Goal: Task Accomplishment & Management: Manage account settings

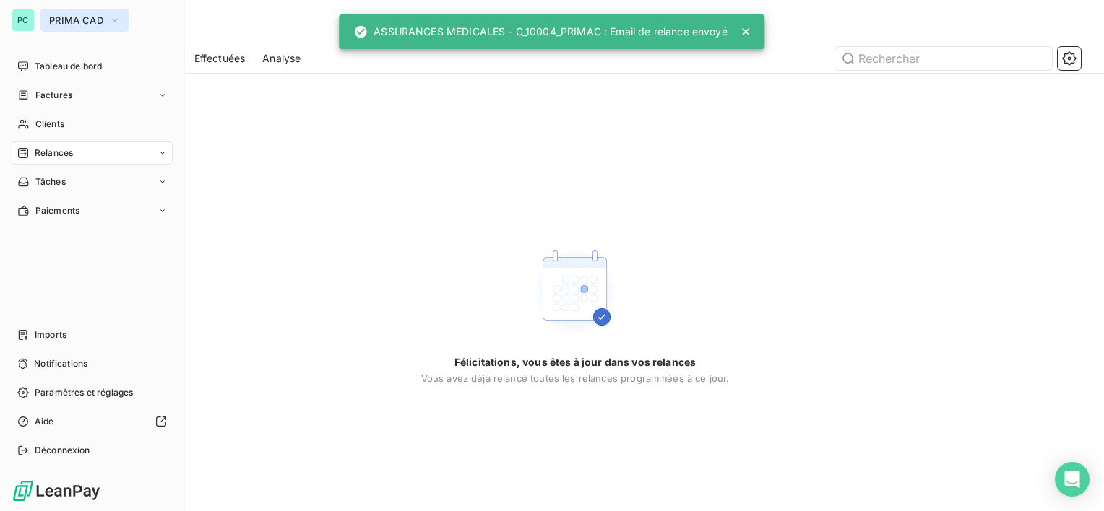
click at [66, 12] on button "PRIMA CAD" at bounding box center [84, 20] width 89 height 23
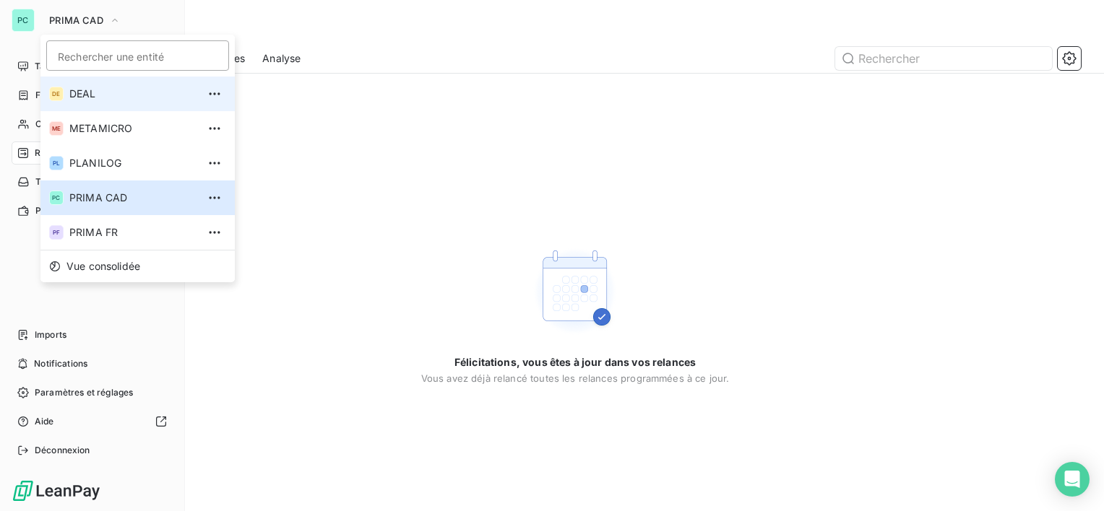
click at [87, 84] on li "DE DEAL" at bounding box center [137, 94] width 194 height 35
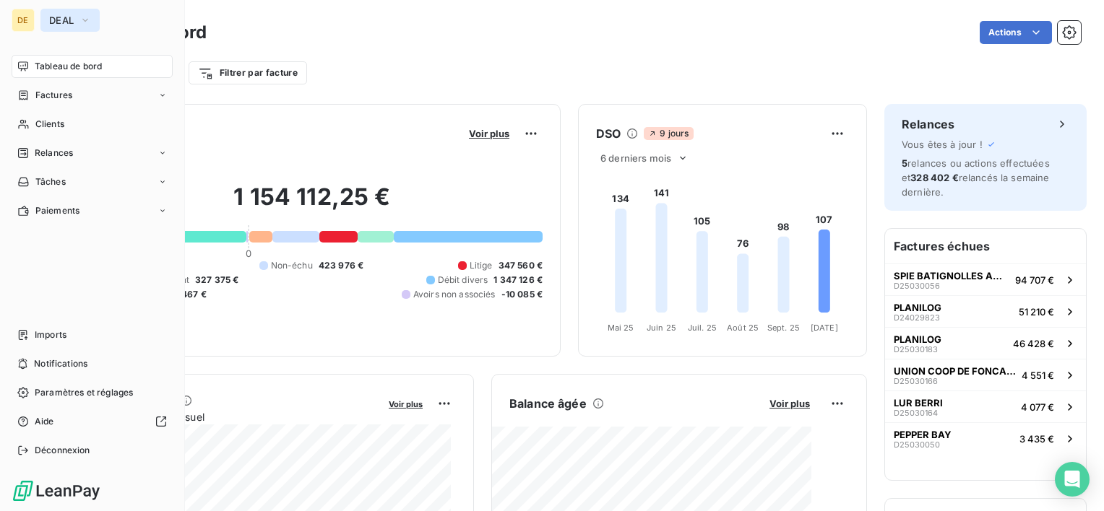
click at [82, 23] on icon "button" at bounding box center [85, 20] width 12 height 14
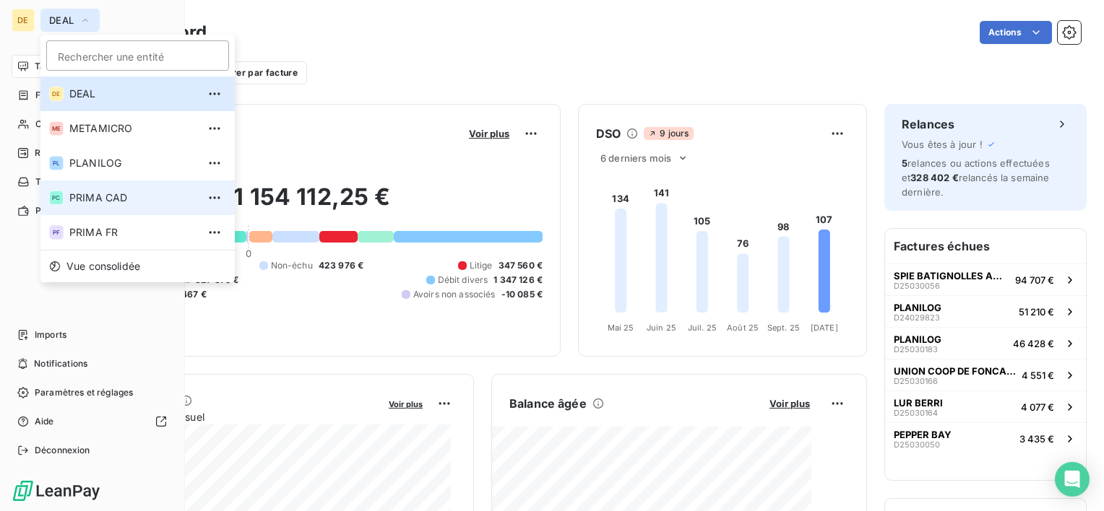
click at [136, 202] on span "PRIMA CAD" at bounding box center [133, 198] width 128 height 14
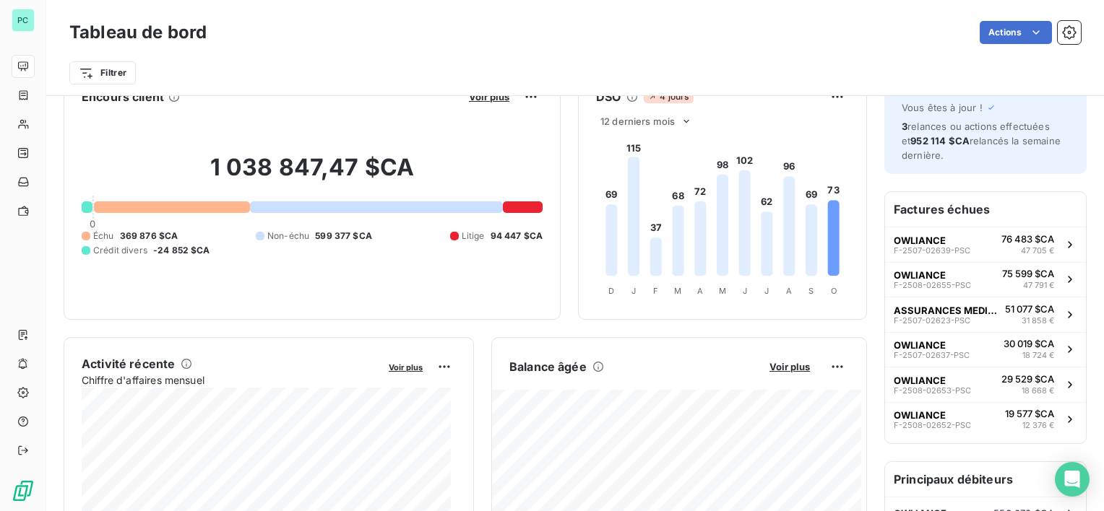
scroll to position [72, 0]
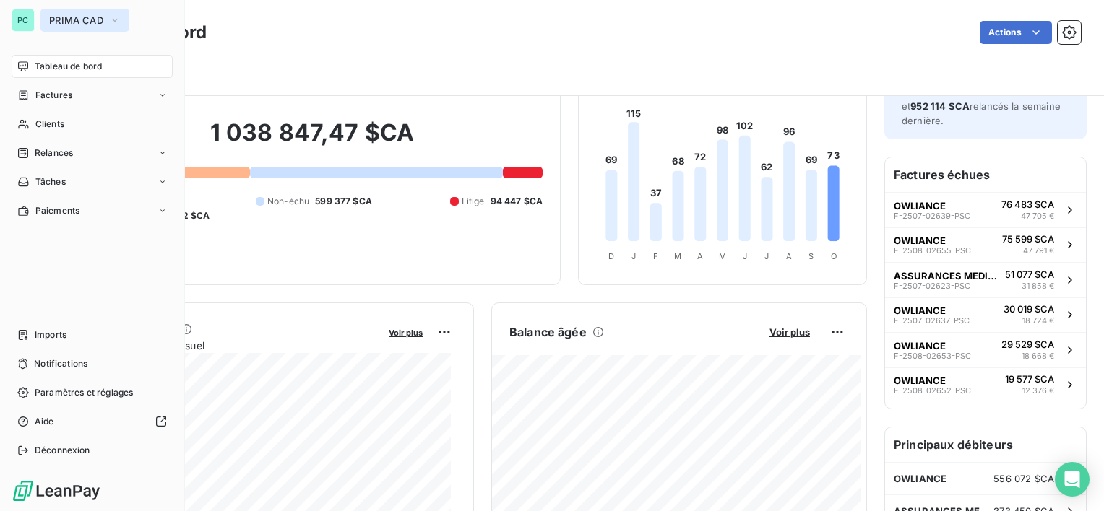
click at [57, 23] on span "PRIMA CAD" at bounding box center [76, 20] width 54 height 12
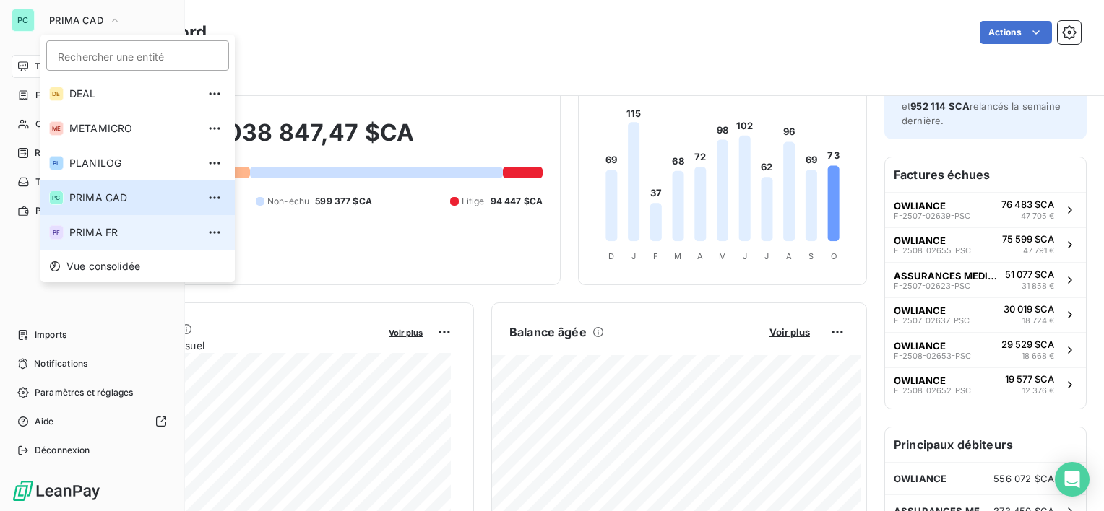
click at [110, 230] on span "PRIMA FR" at bounding box center [133, 232] width 128 height 14
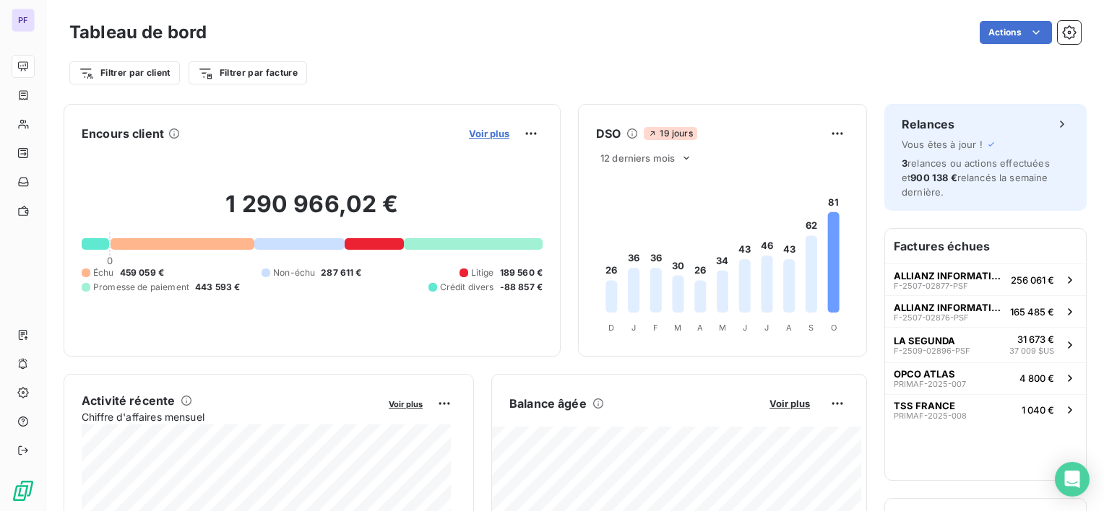
click at [485, 133] on span "Voir plus" at bounding box center [489, 134] width 40 height 12
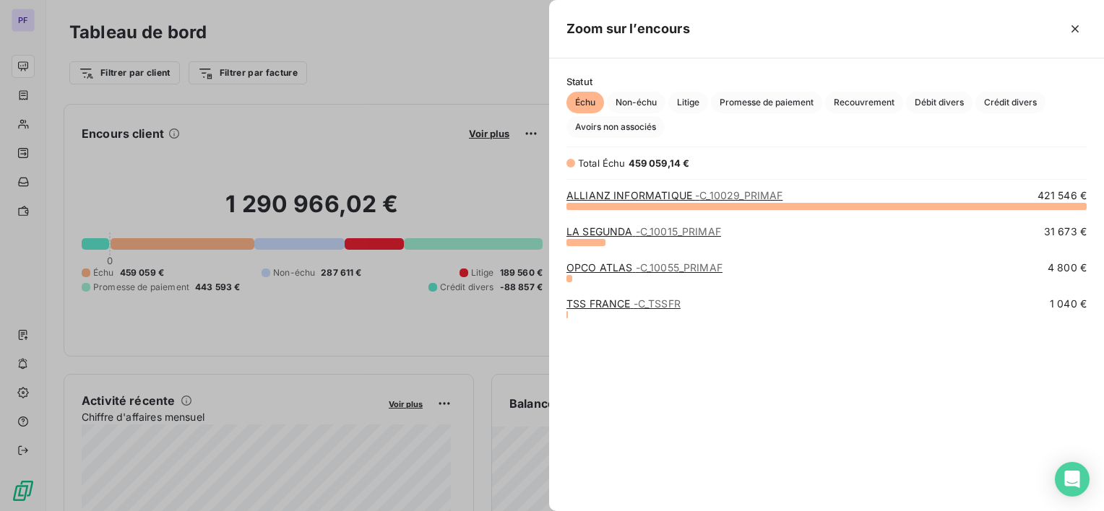
scroll to position [295, 543]
click at [636, 90] on div "Statut Échu Non-échu Litige Promesse de paiement Recouvrement Débit divers Créd…" at bounding box center [826, 107] width 555 height 62
click at [643, 96] on span "Non-échu" at bounding box center [636, 103] width 59 height 22
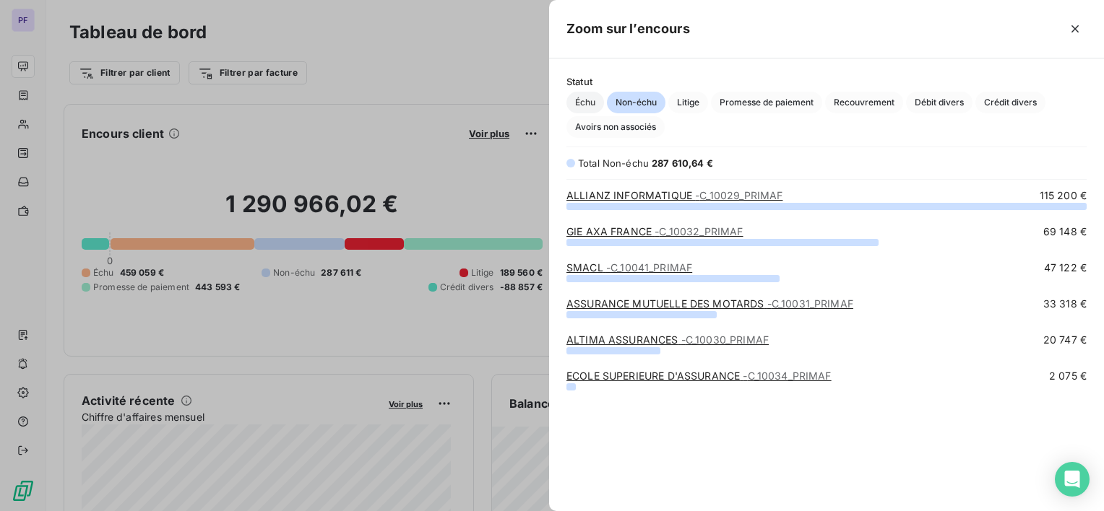
click at [594, 108] on span "Échu" at bounding box center [585, 103] width 38 height 22
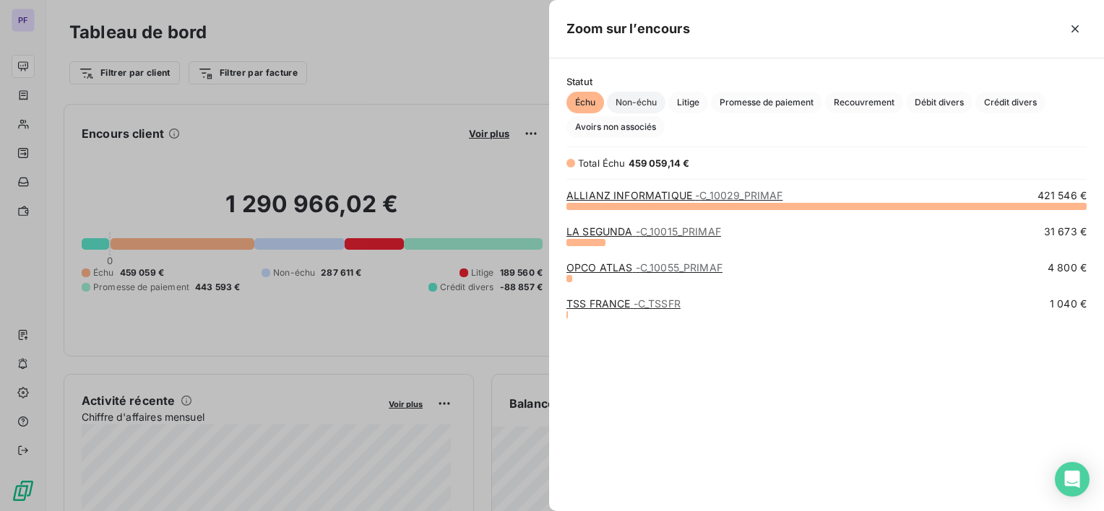
click at [656, 95] on span "Non-échu" at bounding box center [636, 103] width 59 height 22
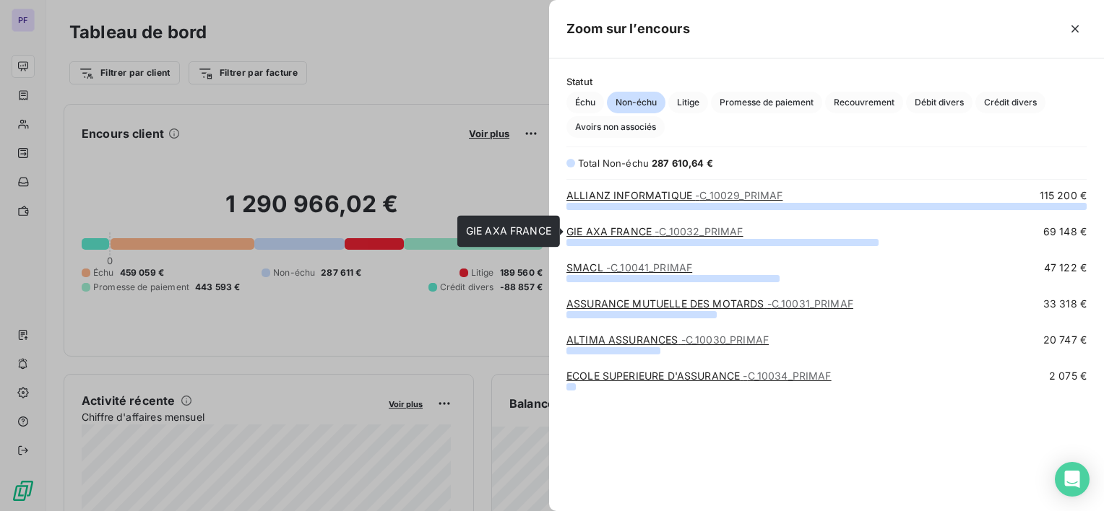
click at [638, 230] on link "GIE AXA FRANCE - C_10032_PRIMAF" at bounding box center [654, 231] width 177 height 12
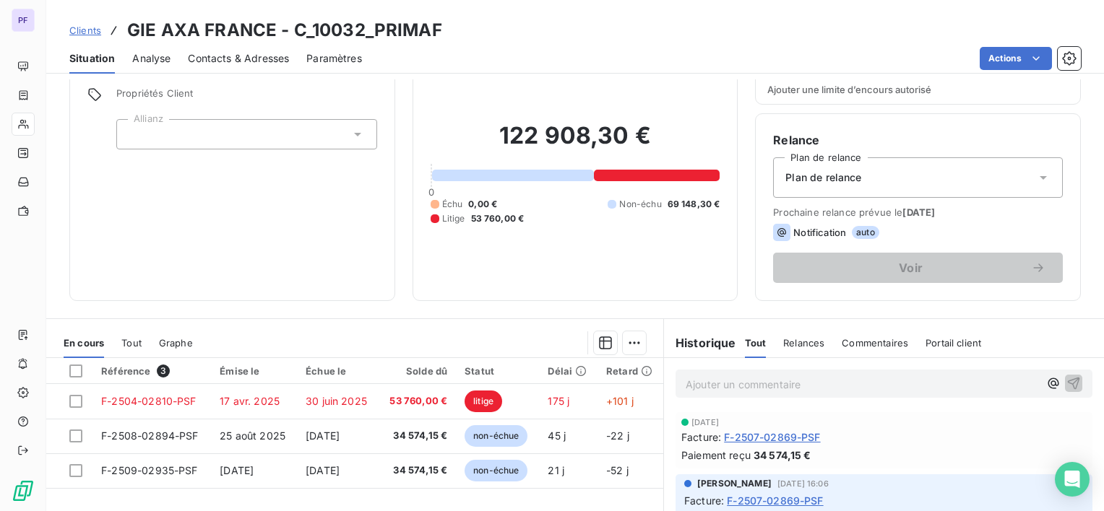
scroll to position [144, 0]
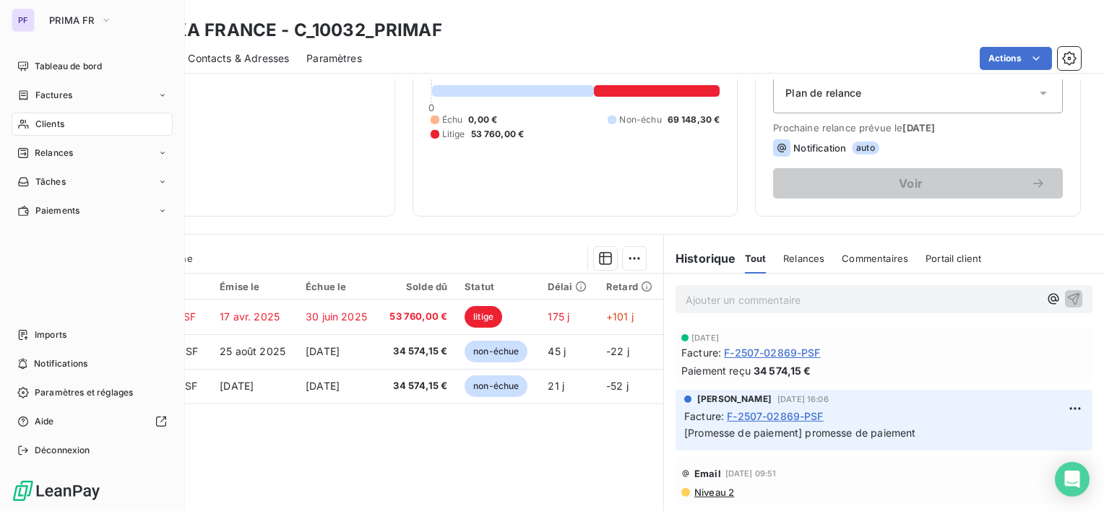
click at [95, 124] on div "Clients" at bounding box center [92, 124] width 161 height 23
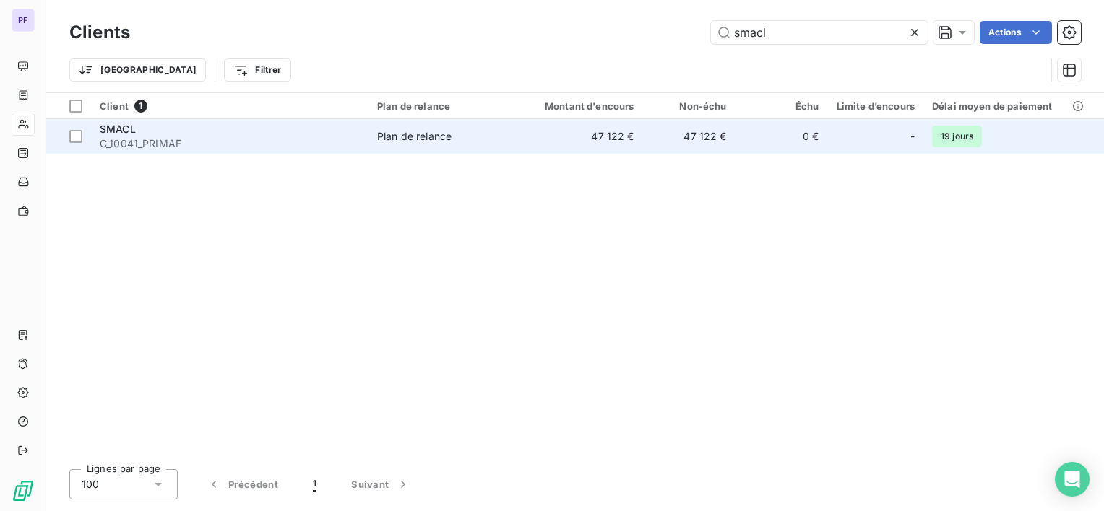
type input "smacl"
click at [720, 139] on td "47 122 €" at bounding box center [689, 136] width 92 height 35
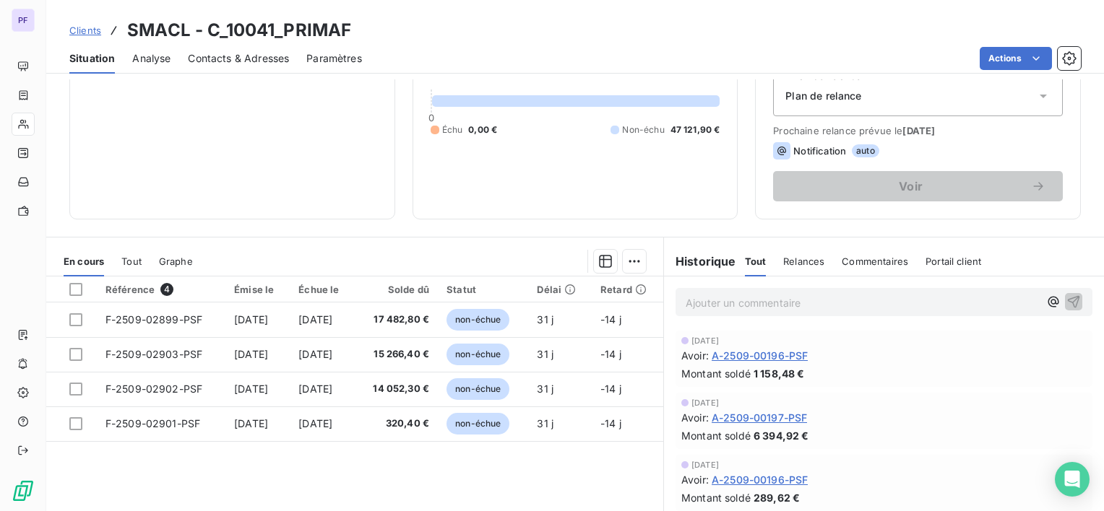
scroll to position [144, 0]
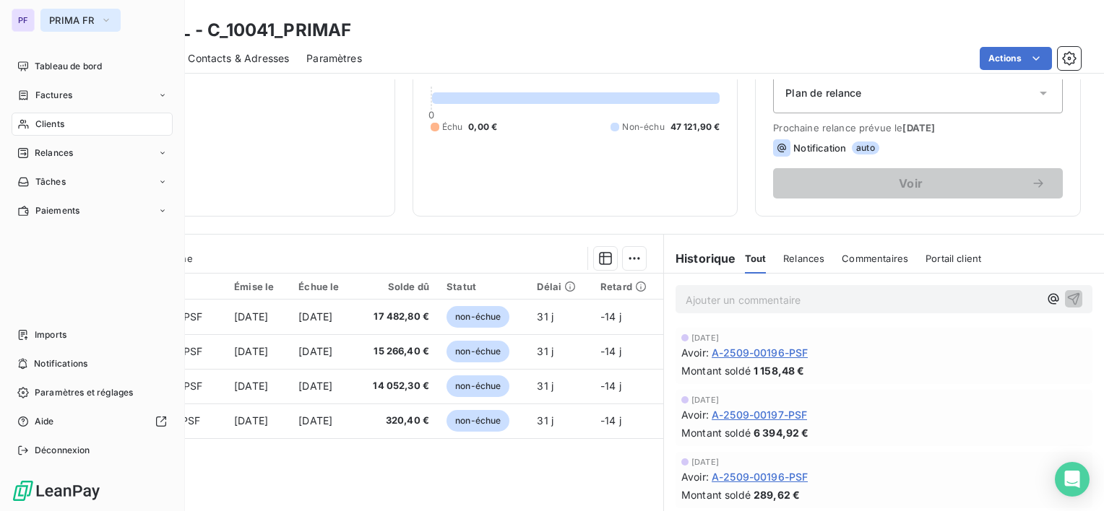
click at [77, 25] on span "PRIMA FR" at bounding box center [72, 20] width 46 height 12
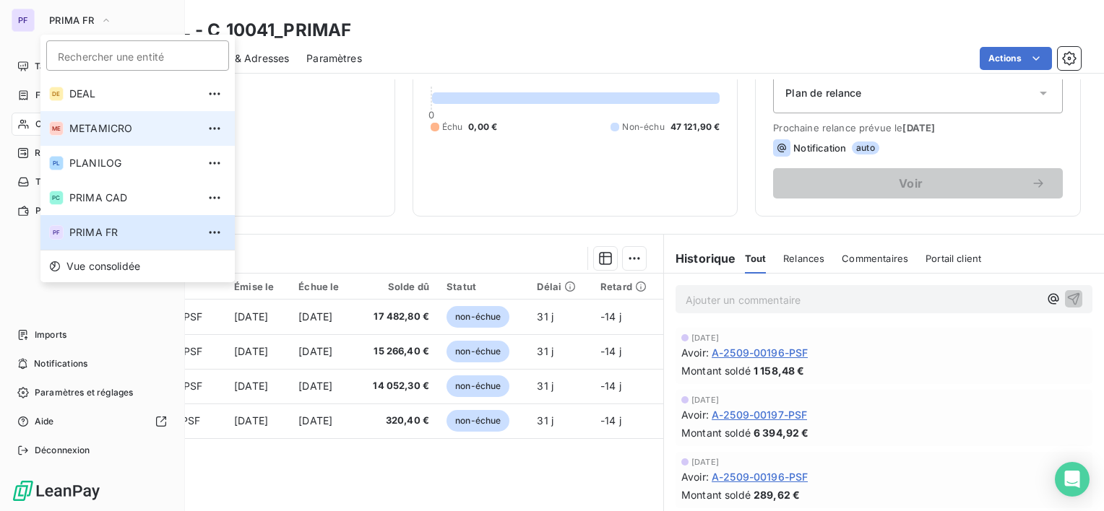
click at [107, 136] on li "ME METAMICRO" at bounding box center [137, 128] width 194 height 35
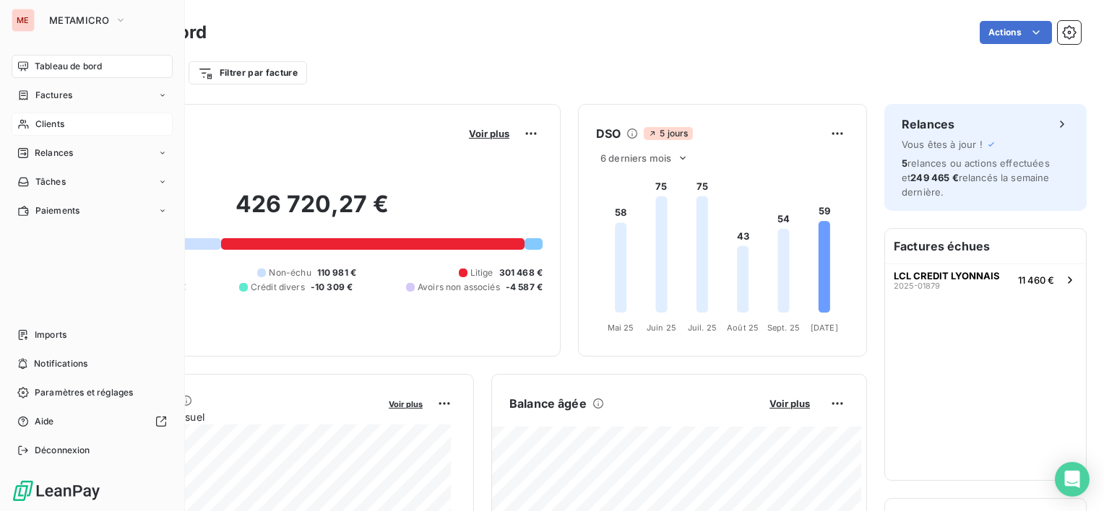
click at [64, 121] on span "Clients" at bounding box center [49, 124] width 29 height 13
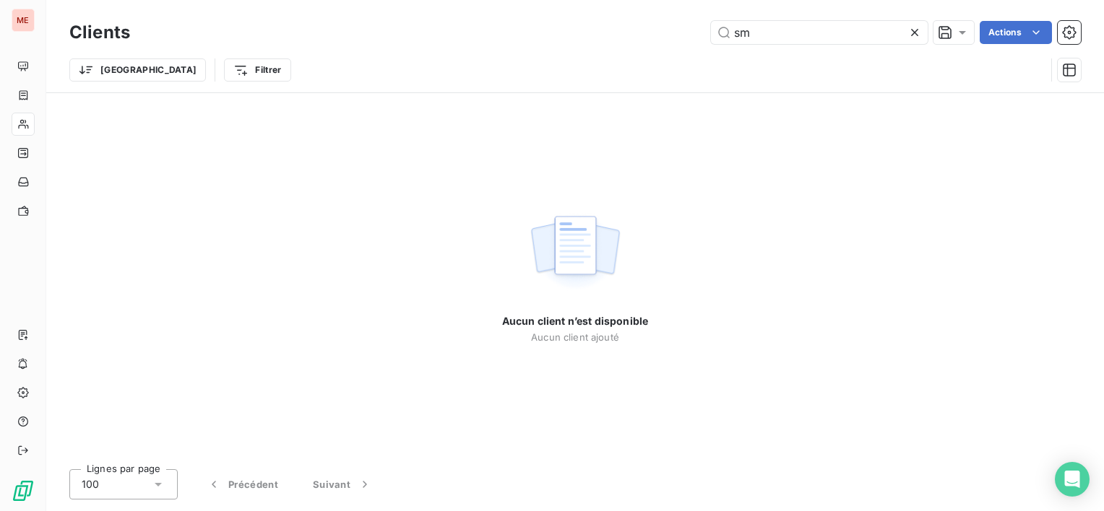
type input "s"
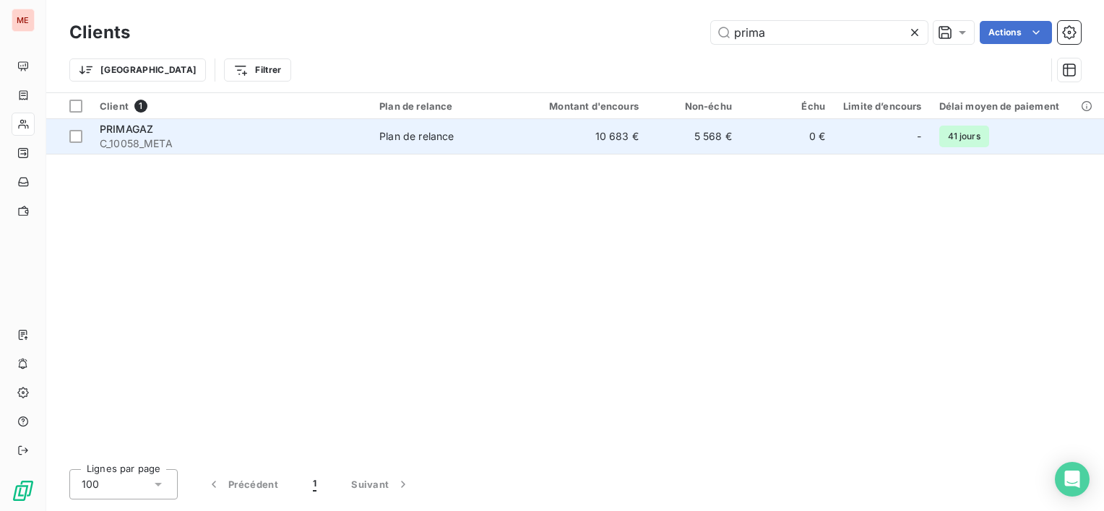
type input "prima"
click at [471, 135] on span "Plan de relance" at bounding box center [446, 136] width 134 height 14
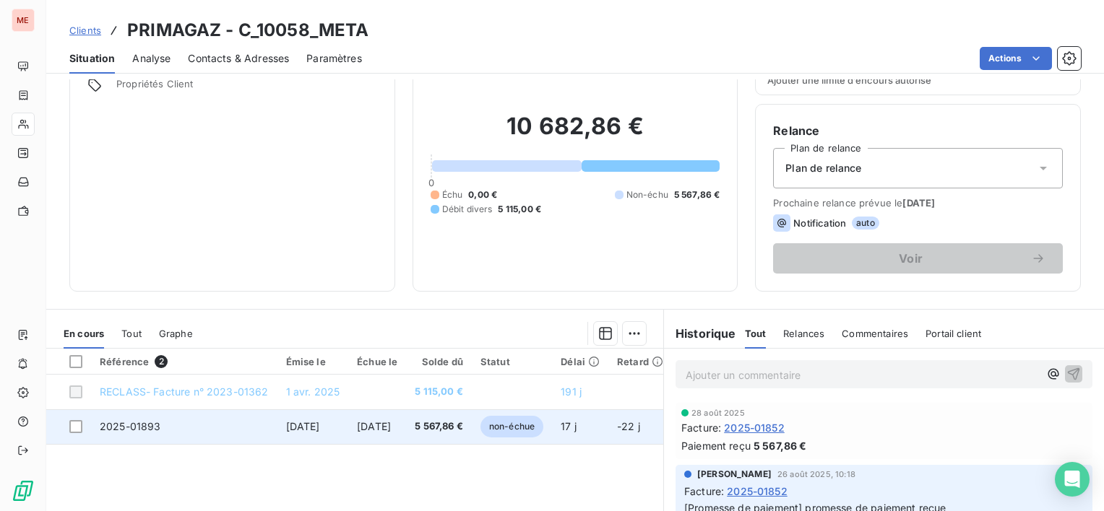
scroll to position [144, 0]
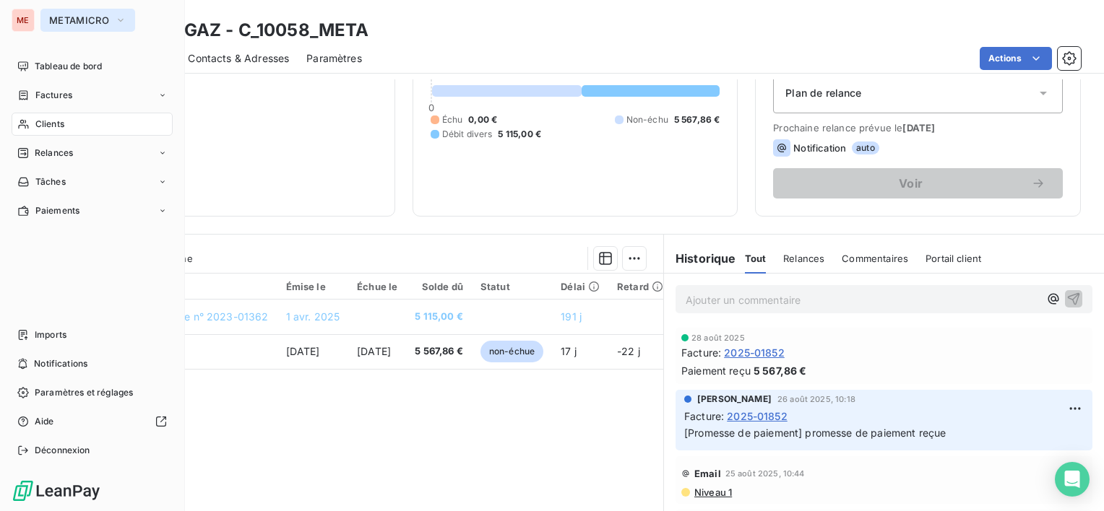
click at [74, 23] on span "METAMICRO" at bounding box center [79, 20] width 60 height 12
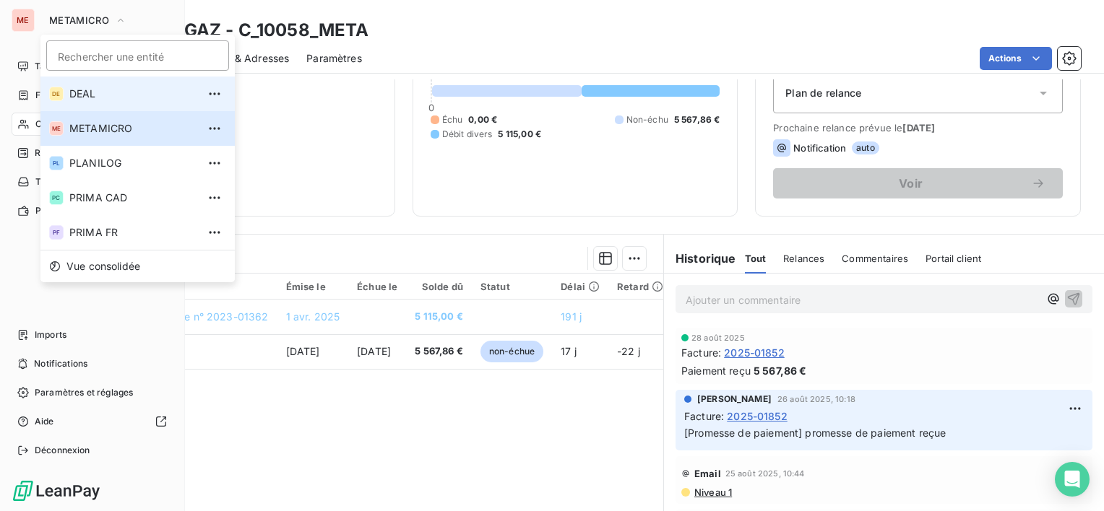
click at [98, 100] on span "DEAL" at bounding box center [133, 94] width 128 height 14
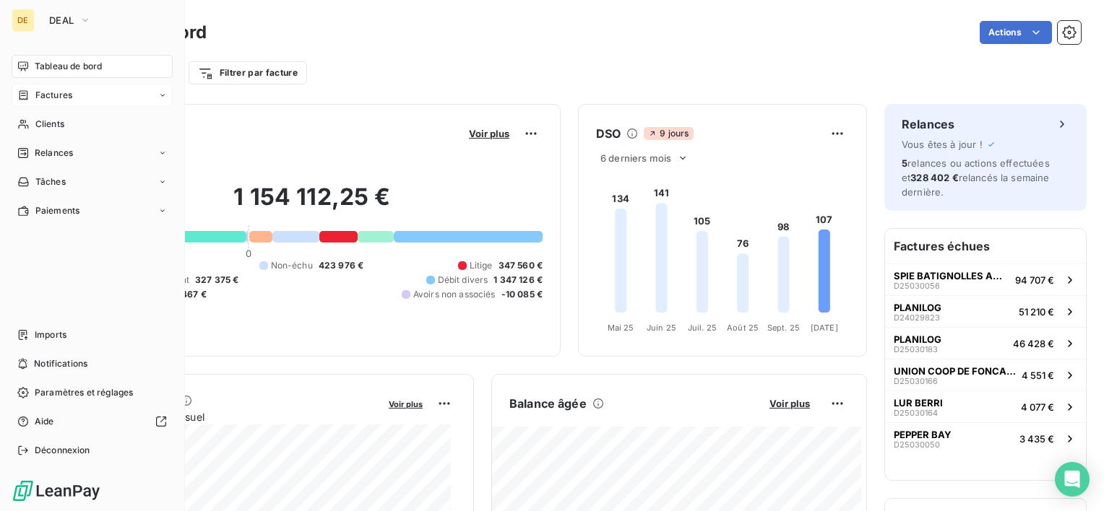
click at [57, 98] on span "Factures" at bounding box center [53, 95] width 37 height 13
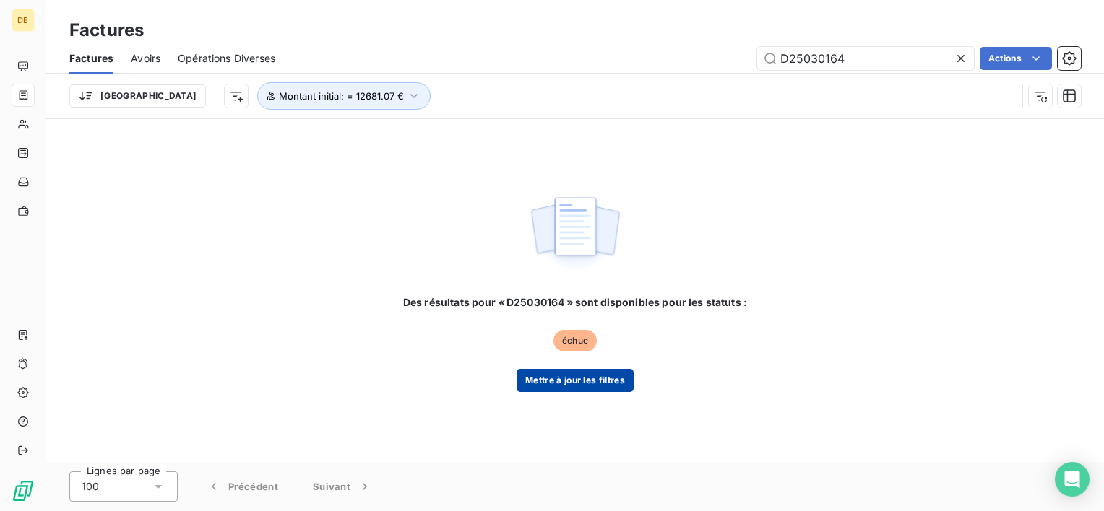
type input "D25030164"
click at [601, 372] on button "Mettre à jour les filtres" at bounding box center [574, 380] width 117 height 23
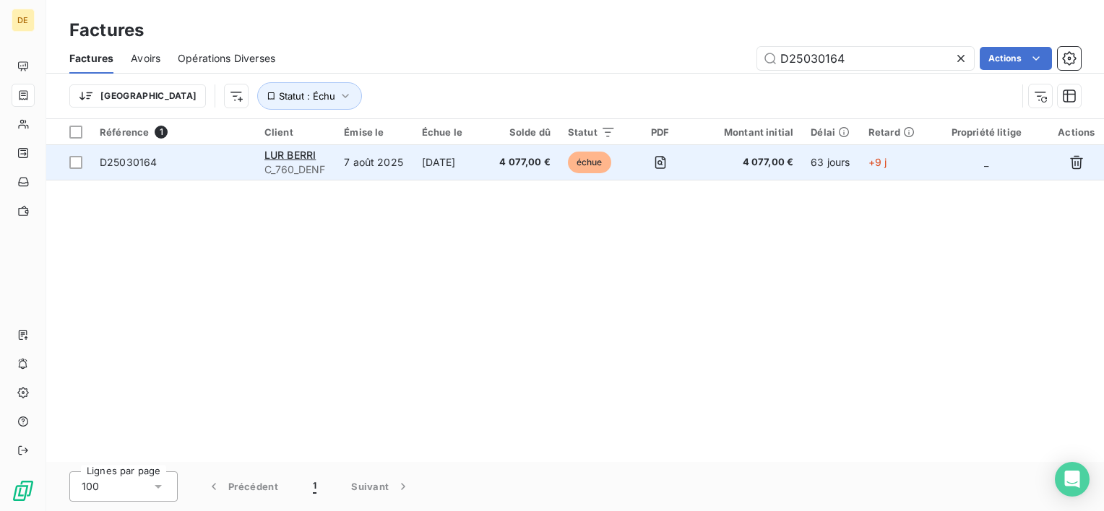
drag, startPoint x: 419, startPoint y: 173, endPoint x: 528, endPoint y: 190, distance: 110.4
click at [419, 173] on td "[DATE]" at bounding box center [451, 162] width 77 height 35
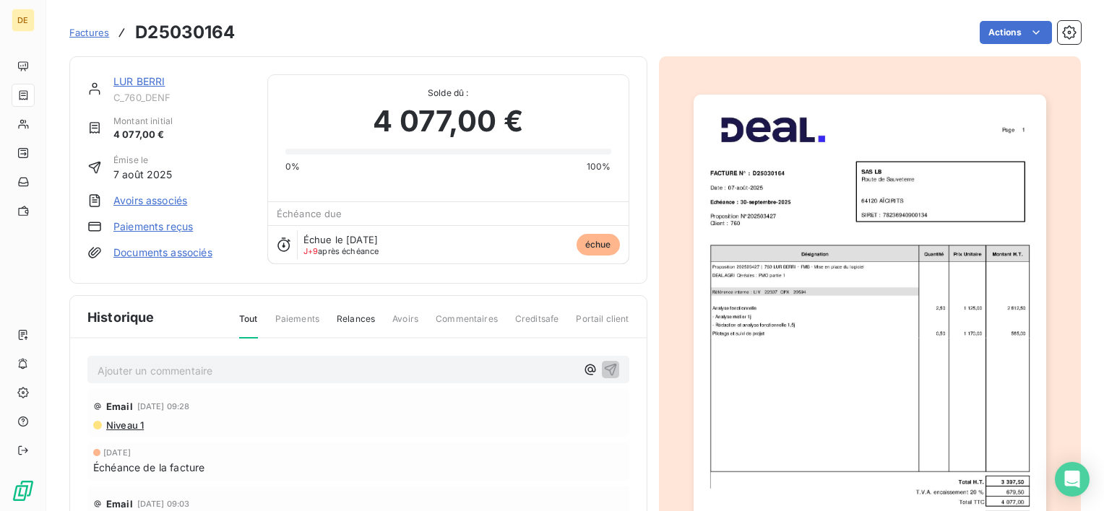
click at [136, 92] on span "C_760_DENF" at bounding box center [181, 98] width 137 height 12
click at [142, 87] on link "LUR BERRI" at bounding box center [138, 81] width 51 height 12
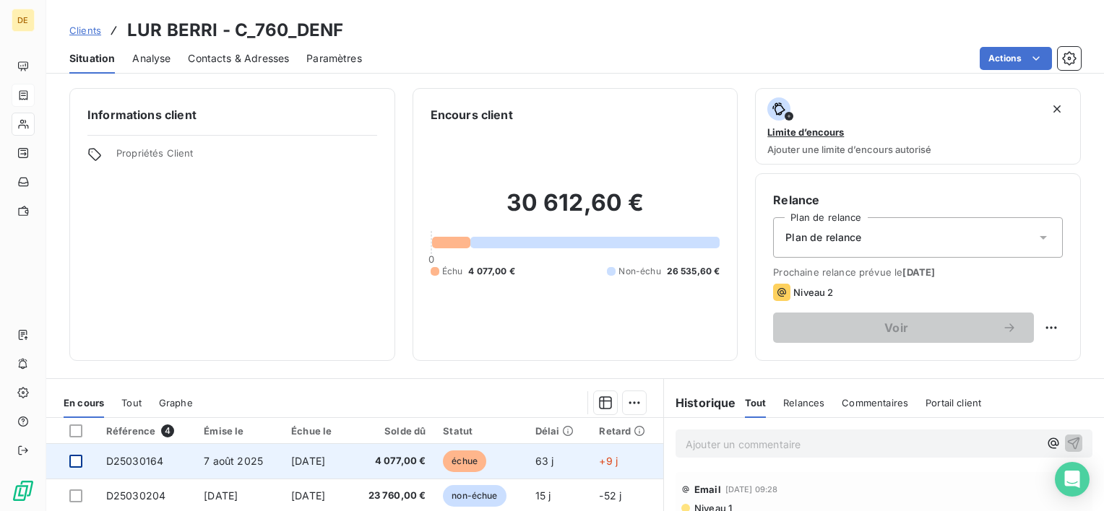
click at [72, 459] on div at bounding box center [75, 461] width 13 height 13
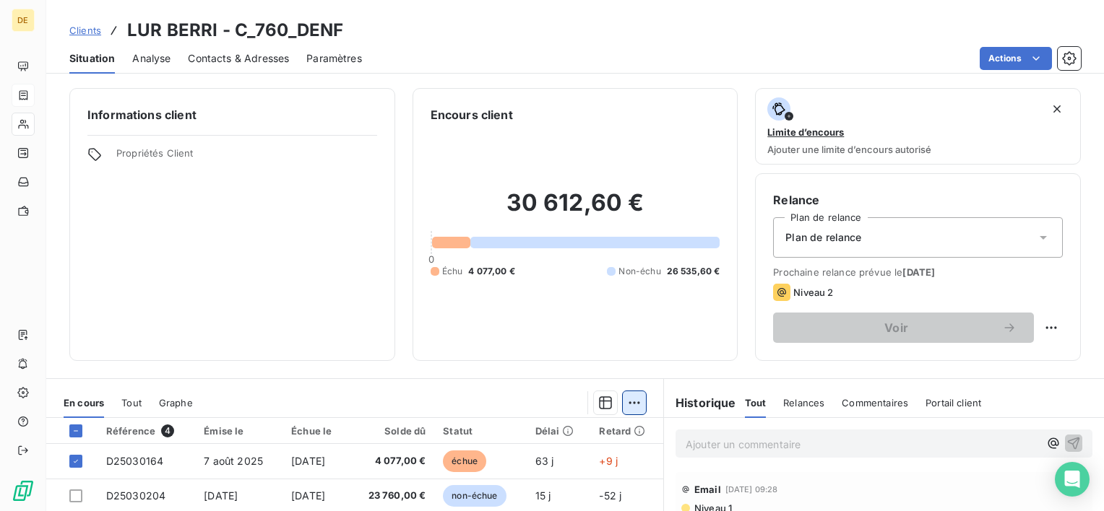
click at [618, 409] on html "DE Clients LUR BERRI - C_760_DENF Situation Analyse Contacts & Adresses Paramèt…" at bounding box center [552, 255] width 1104 height 511
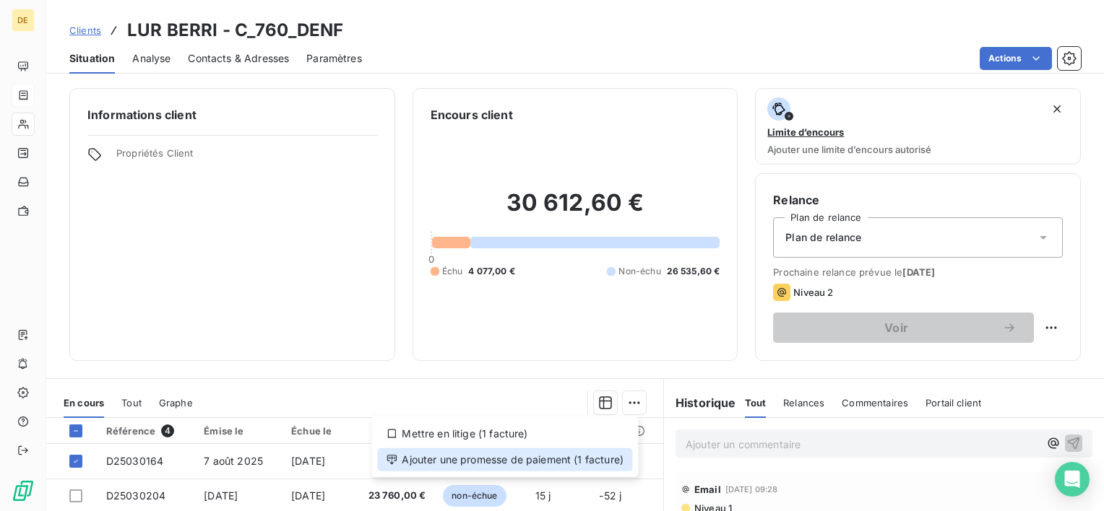
click at [584, 458] on div "Ajouter une promesse de paiement (1 facture)" at bounding box center [504, 460] width 255 height 23
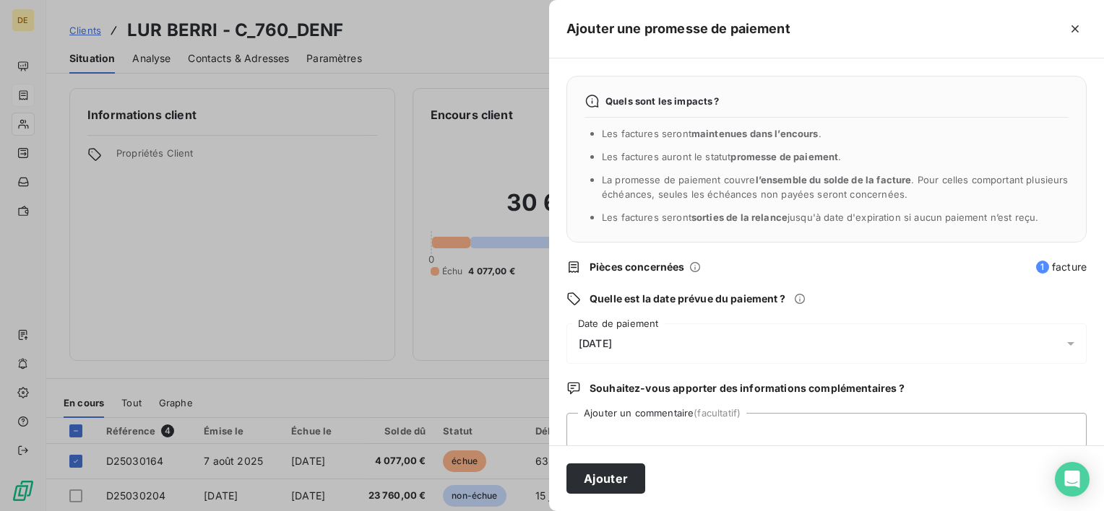
scroll to position [38, 0]
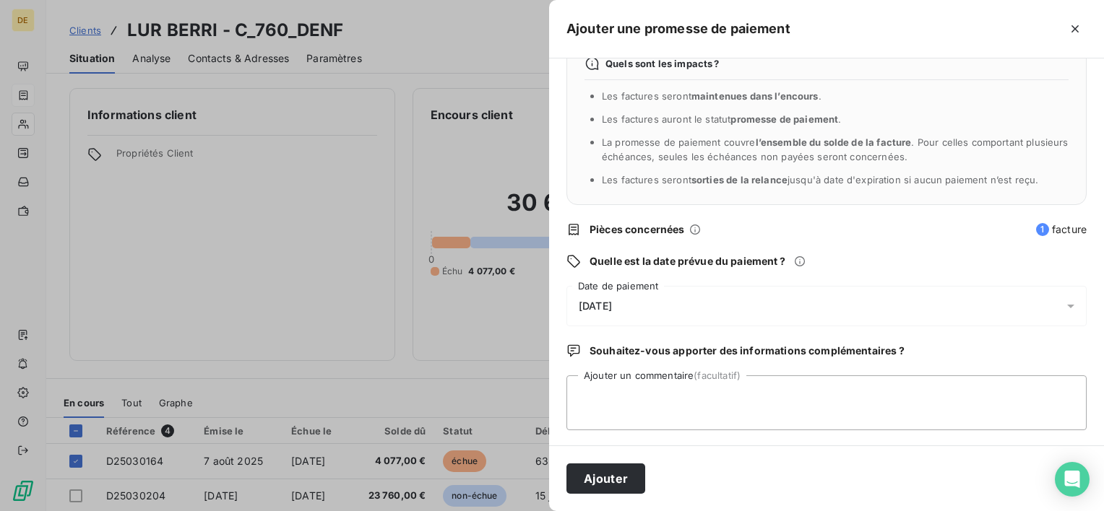
click at [687, 305] on div "[DATE]" at bounding box center [826, 306] width 520 height 40
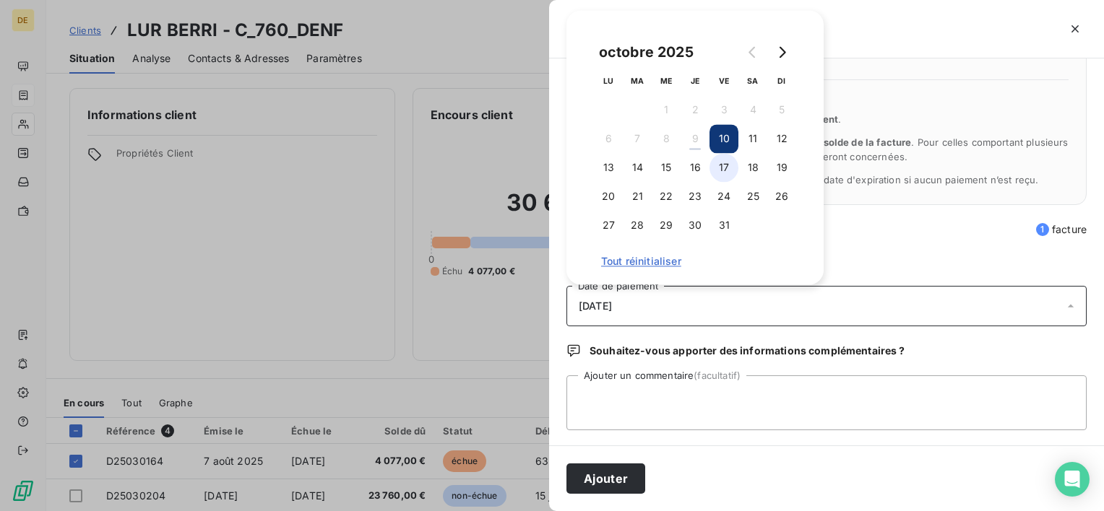
click at [725, 168] on button "17" at bounding box center [723, 167] width 29 height 29
click at [615, 464] on button "Ajouter" at bounding box center [605, 479] width 79 height 30
